Goal: Task Accomplishment & Management: Manage account settings

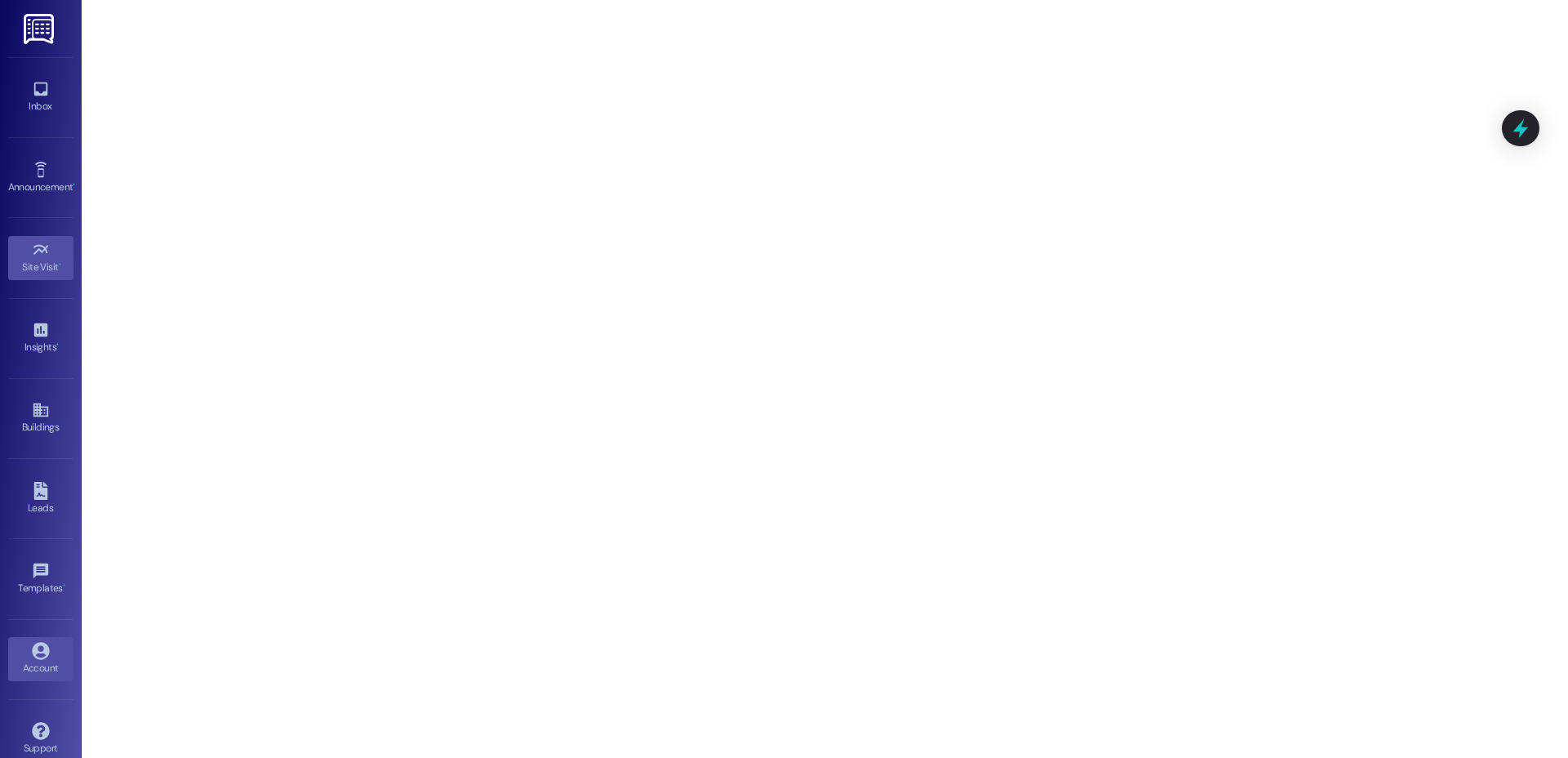
click at [38, 674] on div "Account" at bounding box center [41, 668] width 81 height 17
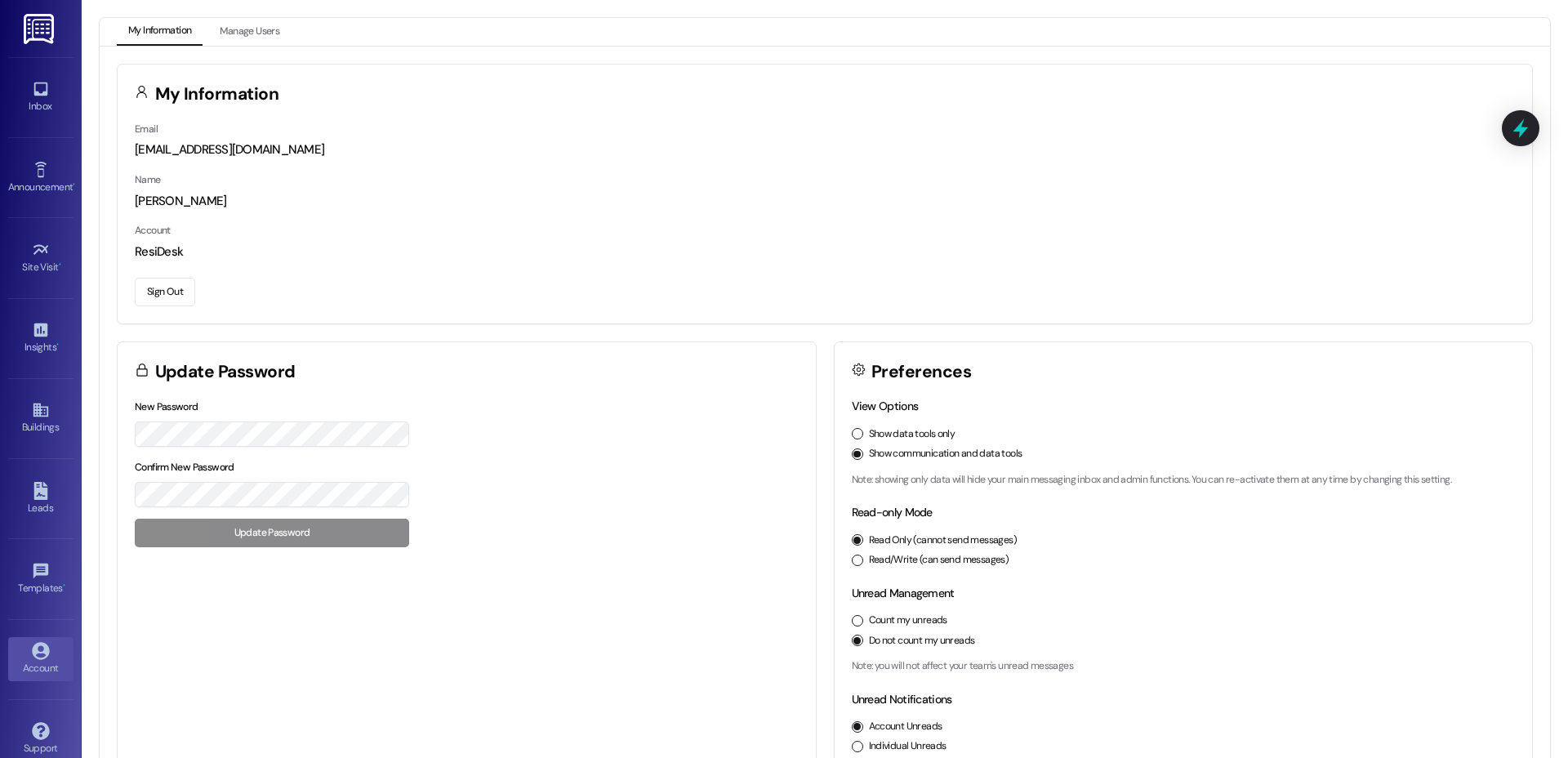
click at [185, 292] on button "Sign Out" at bounding box center [164, 292] width 60 height 29
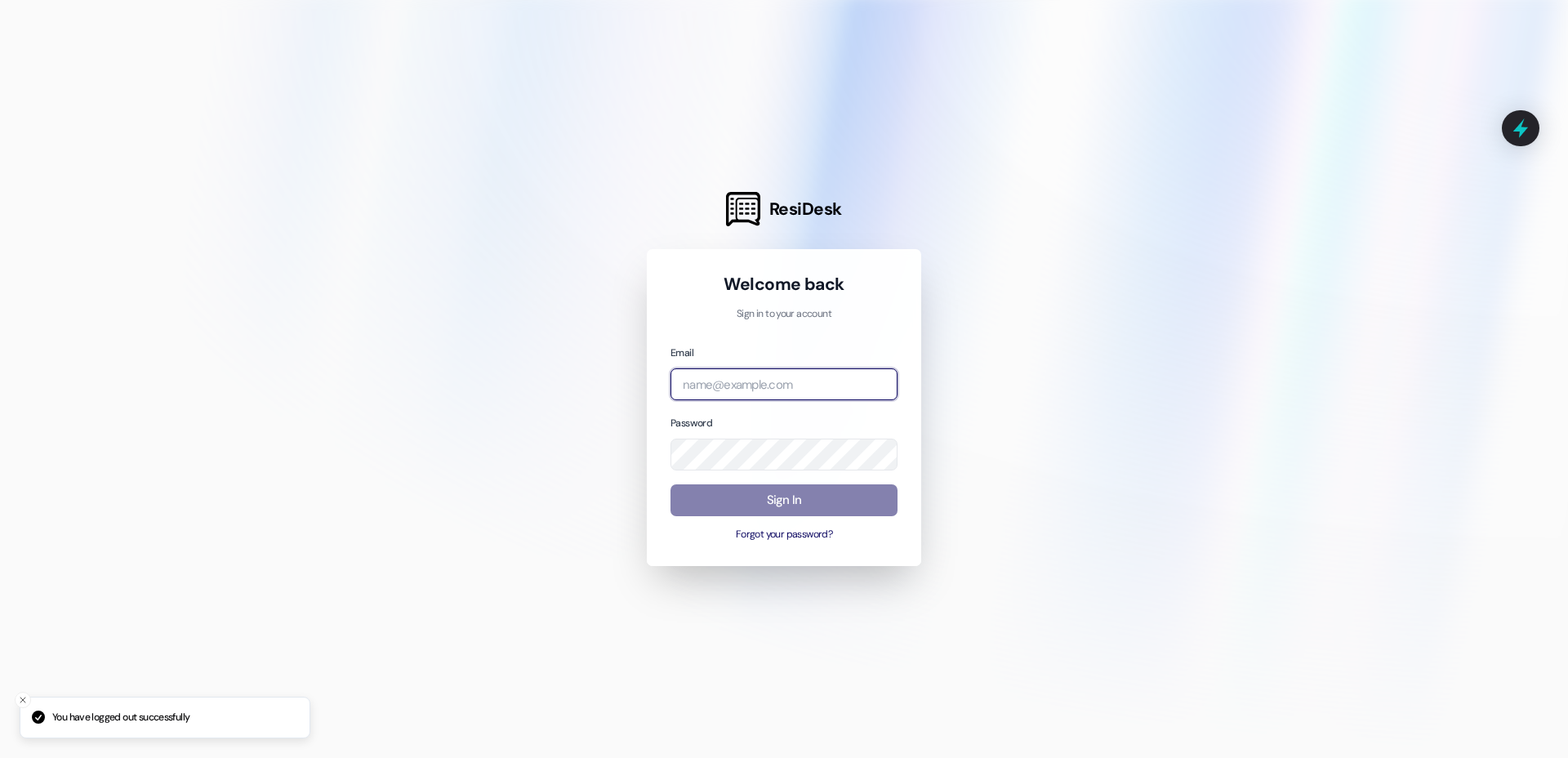
click at [864, 379] on input "email" at bounding box center [784, 384] width 227 height 32
click at [0, 757] on com-1password-button at bounding box center [0, 758] width 0 height 0
type input "[EMAIL_ADDRESS][DOMAIN_NAME]"
